Goal: Find specific page/section: Find specific page/section

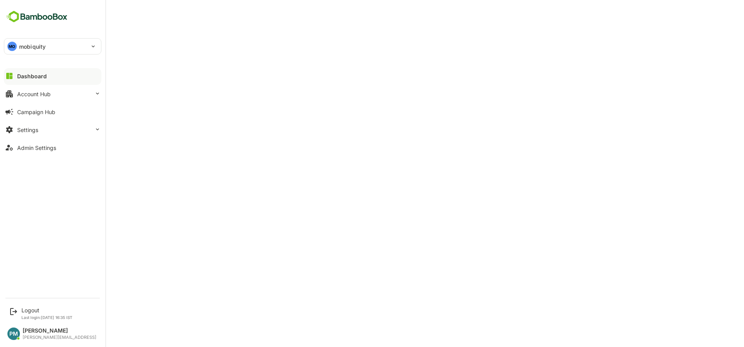
click at [47, 76] on button "Dashboard" at bounding box center [52, 76] width 97 height 16
click at [37, 41] on div "MO mobiquity" at bounding box center [47, 47] width 87 height 16
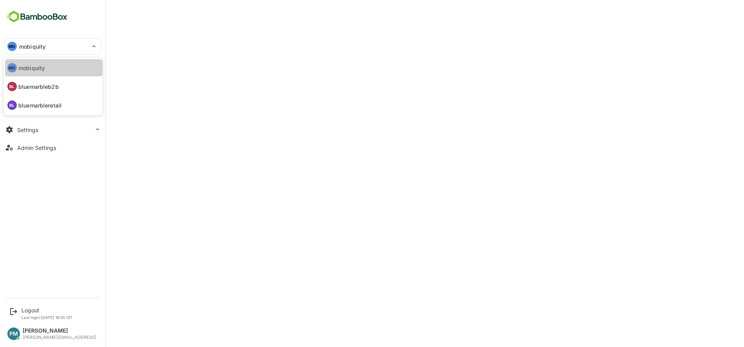
click at [41, 67] on p "mobiquity" at bounding box center [31, 68] width 27 height 8
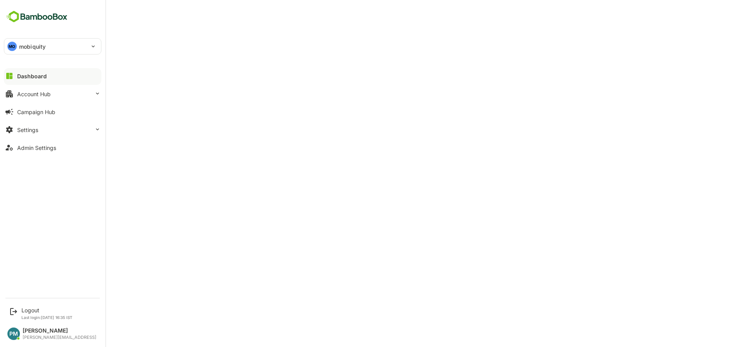
click at [26, 72] on button "Dashboard" at bounding box center [52, 76] width 97 height 16
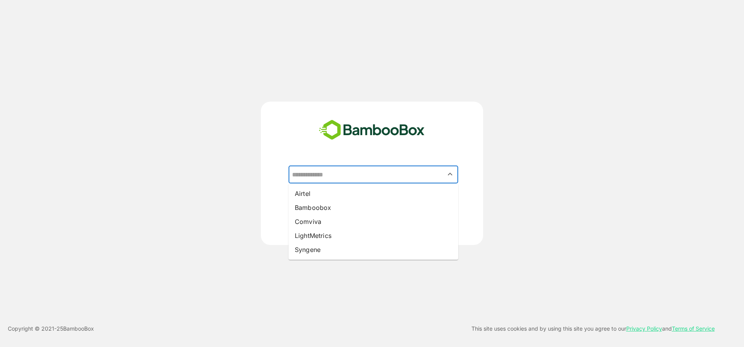
click at [337, 177] on input "text" at bounding box center [373, 174] width 166 height 15
click at [330, 223] on li "Comviva" at bounding box center [373, 222] width 170 height 14
type input "*******"
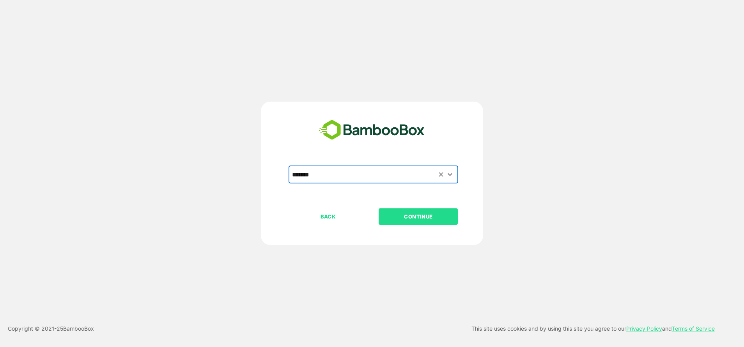
click at [410, 219] on p "CONTINUE" at bounding box center [418, 216] width 78 height 9
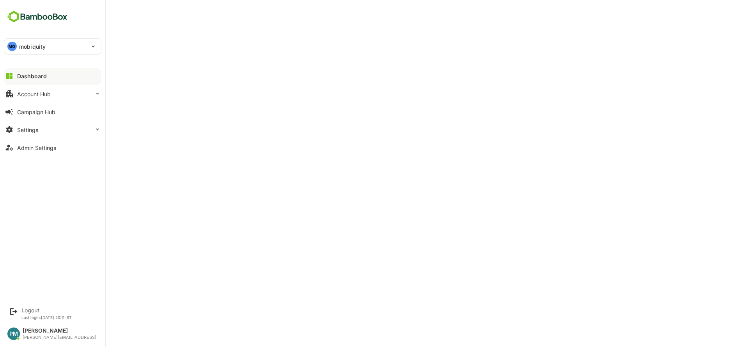
click at [21, 74] on div "Dashboard" at bounding box center [32, 76] width 30 height 7
